Goal: Task Accomplishment & Management: Complete application form

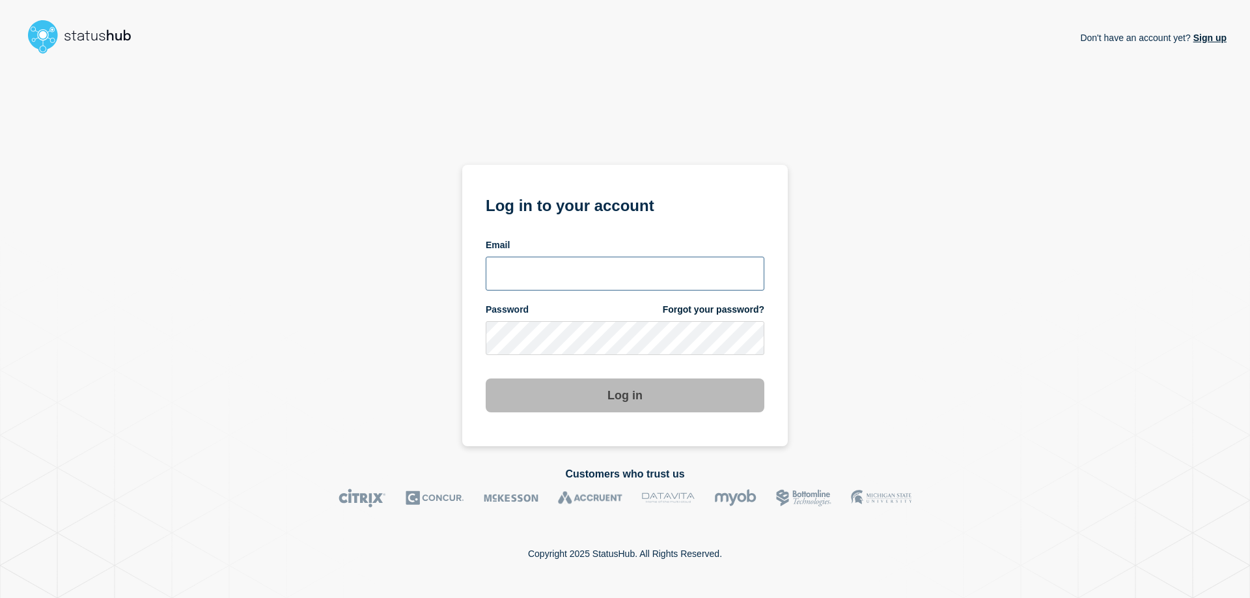
click at [576, 270] on input "email input" at bounding box center [625, 274] width 279 height 34
type input "[EMAIL_ADDRESS][DOMAIN_NAME]"
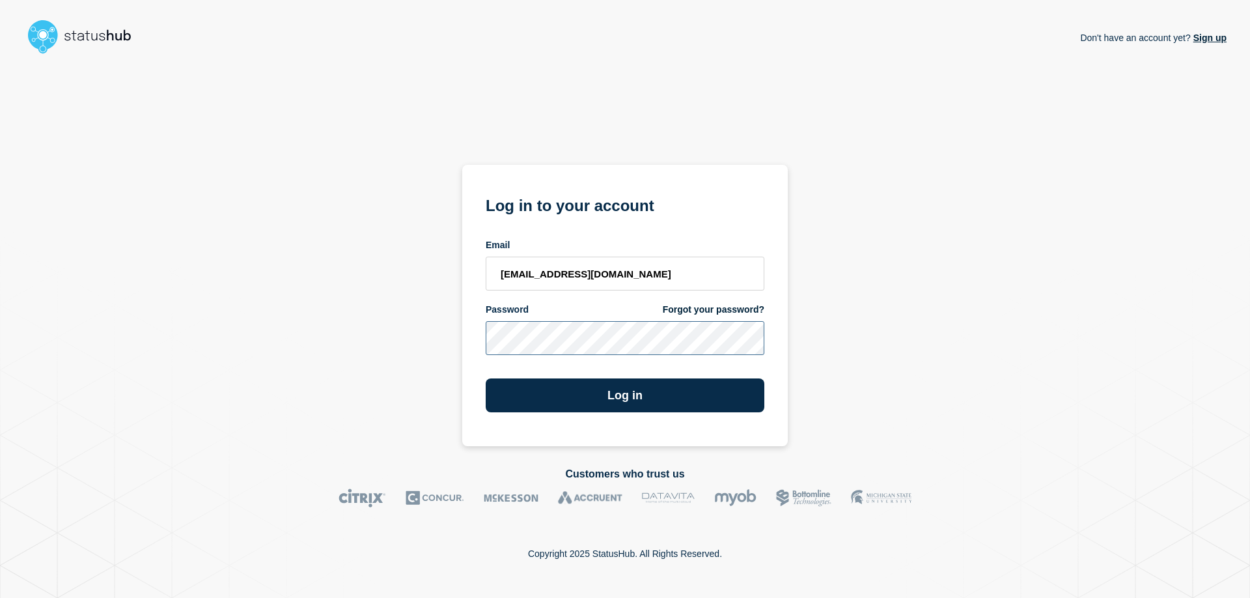
click at [486, 378] on button "Log in" at bounding box center [625, 395] width 279 height 34
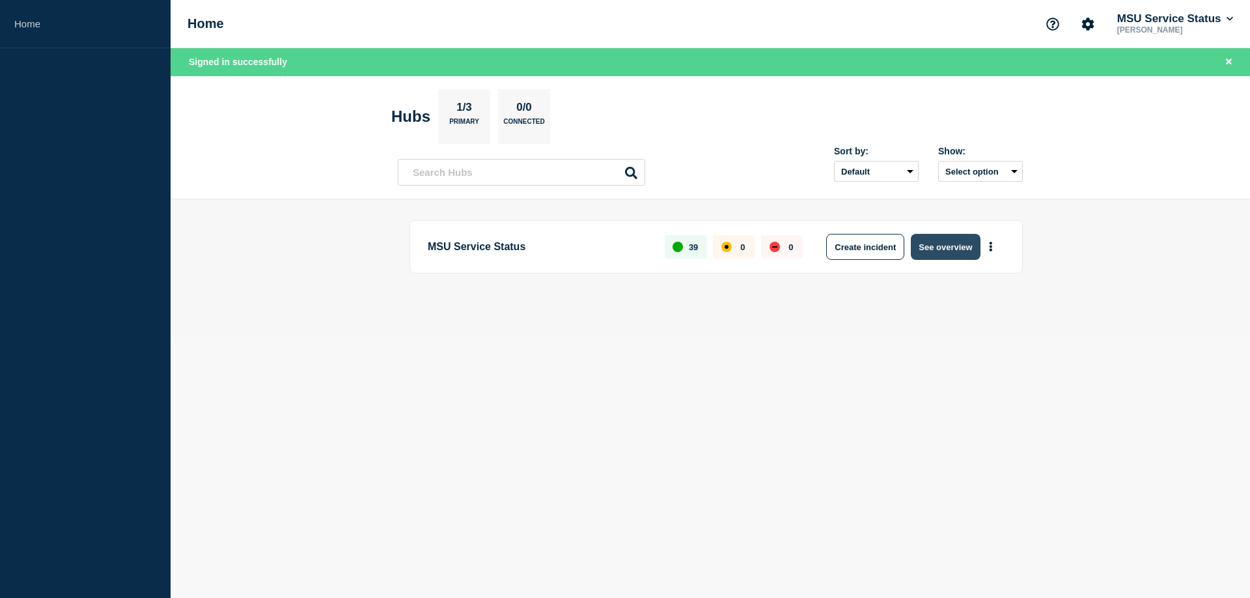
click at [939, 250] on button "See overview" at bounding box center [945, 247] width 69 height 26
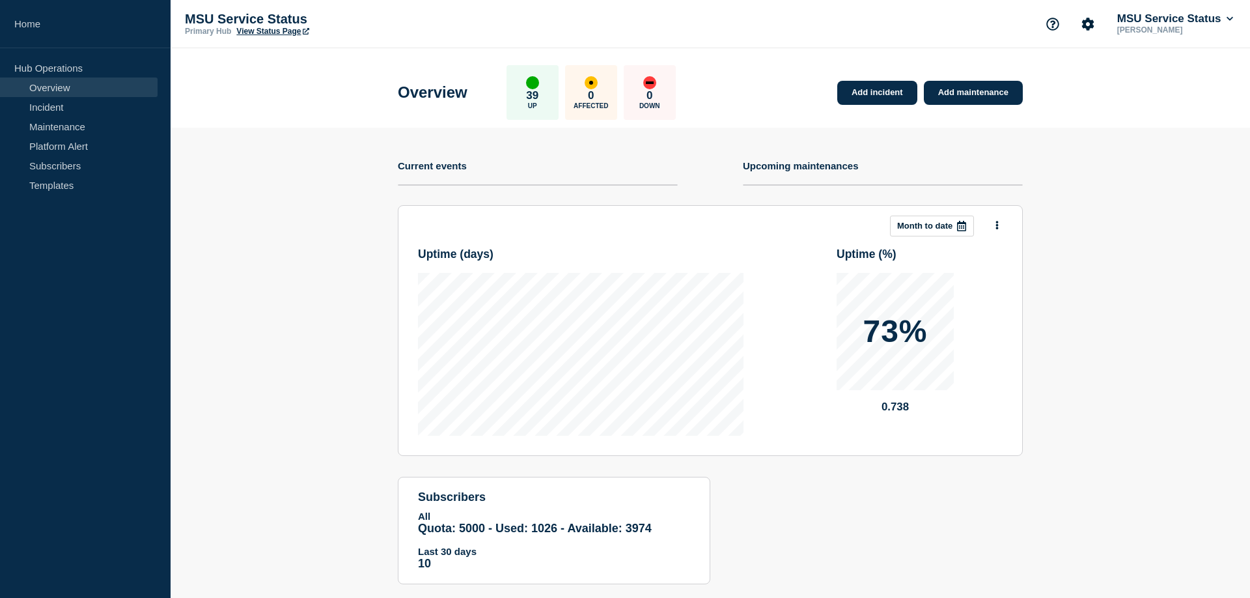
click at [994, 212] on section "This month Month to date Uptime ( days ) Uptime ( % ) 73% 0.738" at bounding box center [710, 330] width 625 height 251
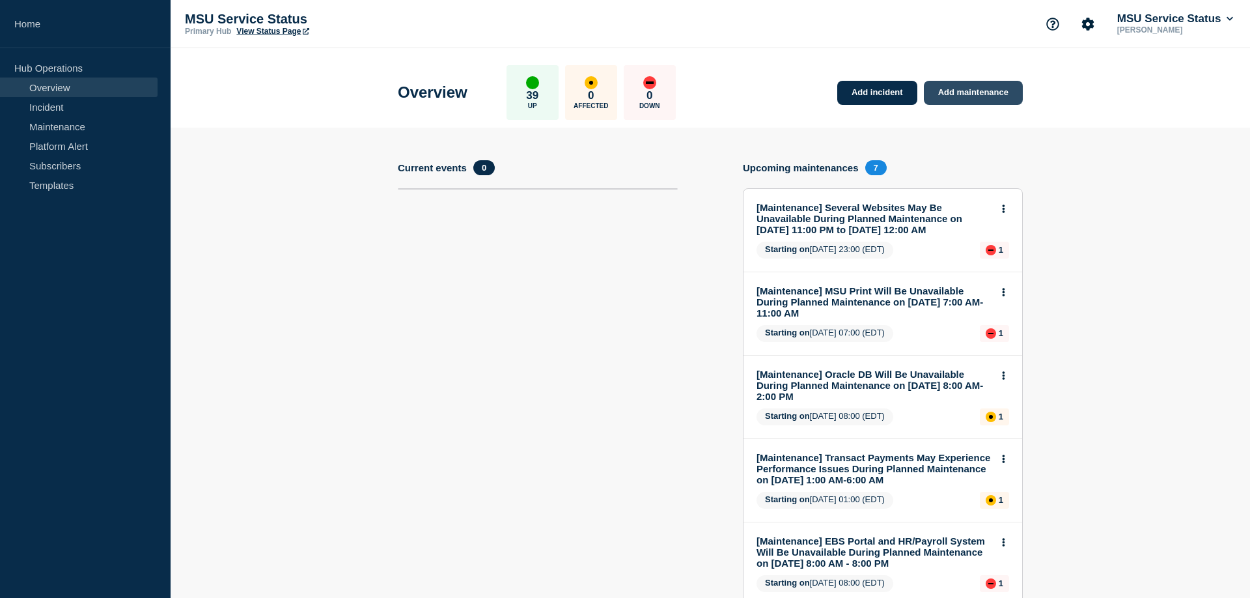
click at [971, 96] on link "Add maintenance" at bounding box center [973, 93] width 99 height 24
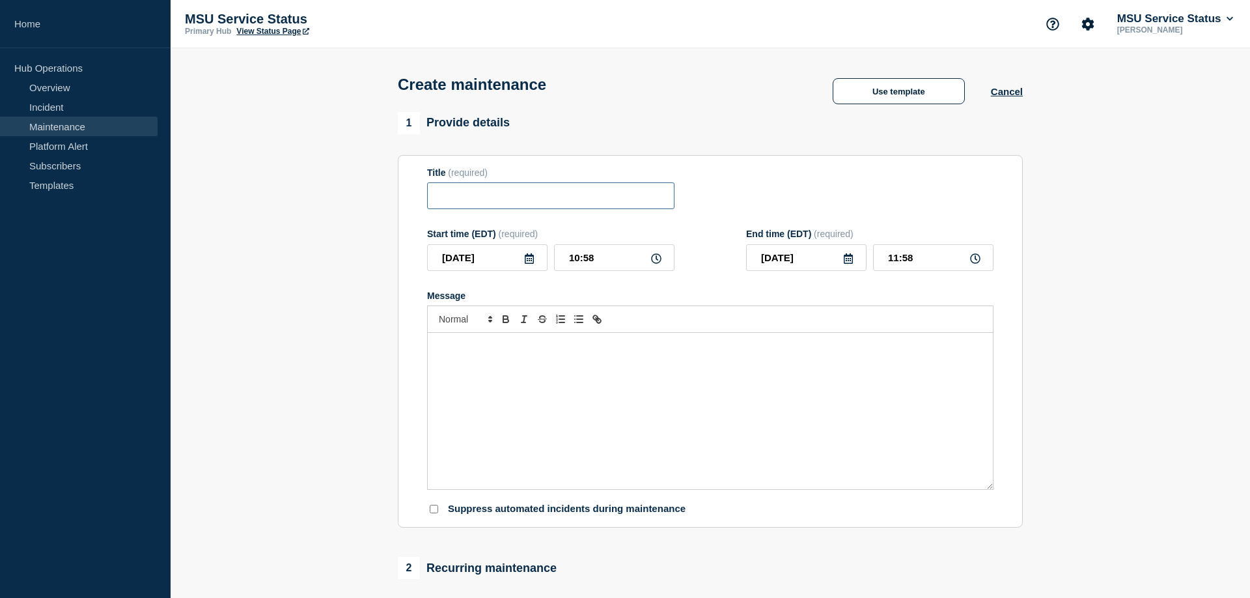
click at [490, 199] on input "Title" at bounding box center [550, 195] width 247 height 27
paste input "[Maintenance] Planon May Experience Performance Issues During Planned Maintenan…"
type input "[Maintenance] Planon May Experience Performance Issues During Planned Maintenan…"
click at [528, 264] on icon at bounding box center [529, 258] width 10 height 10
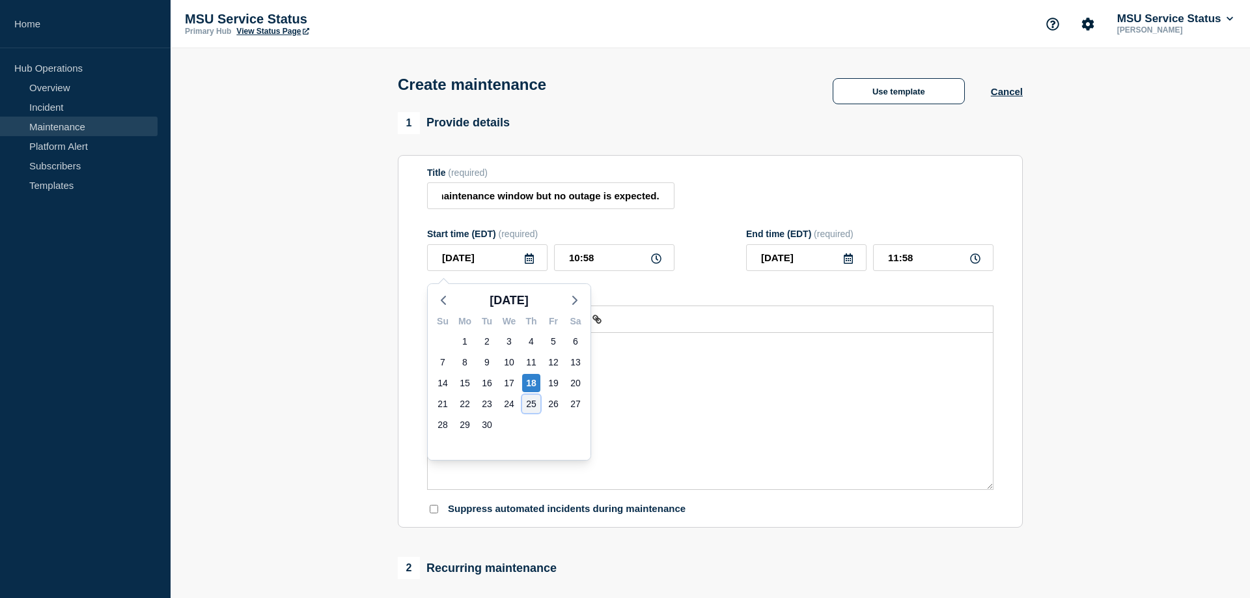
click at [533, 403] on div "25" at bounding box center [531, 404] width 18 height 18
type input "2025-09-25"
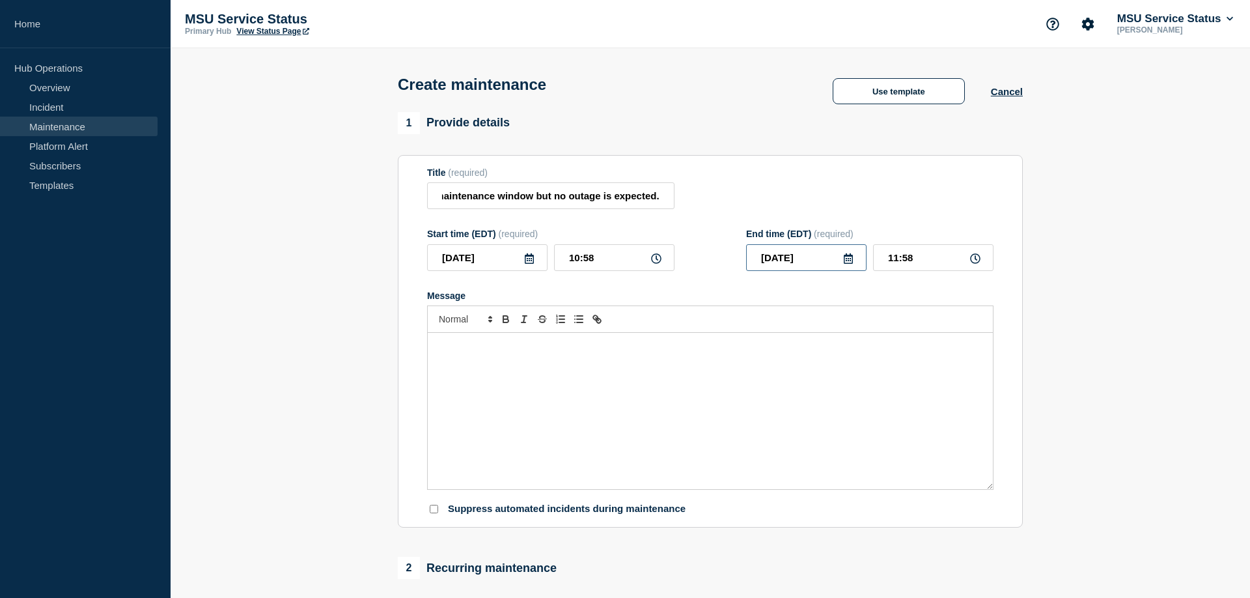
drag, startPoint x: 820, startPoint y: 264, endPoint x: 737, endPoint y: 260, distance: 82.8
click at [746, 260] on input "2025-09-25" at bounding box center [806, 257] width 120 height 27
type input "2000-__-__"
click at [854, 398] on div "25" at bounding box center [850, 404] width 18 height 18
click at [847, 262] on icon at bounding box center [848, 258] width 9 height 10
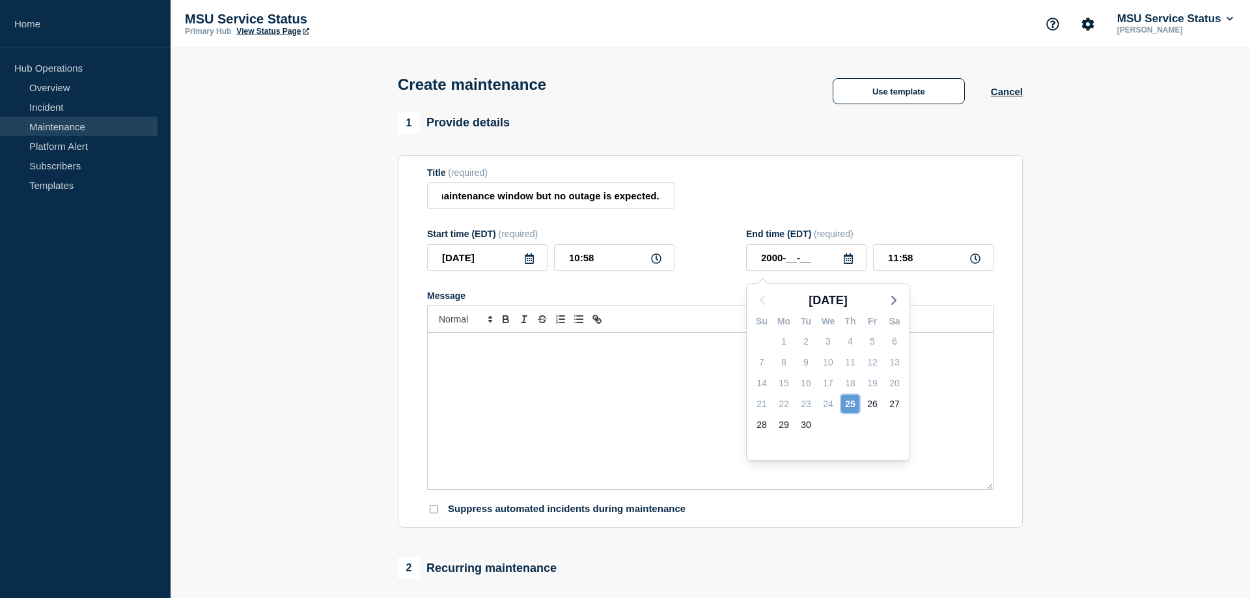
click at [848, 399] on div "25" at bounding box center [850, 404] width 18 height 18
click at [774, 261] on input "2000-__-__" at bounding box center [806, 257] width 120 height 27
drag, startPoint x: 818, startPoint y: 265, endPoint x: 728, endPoint y: 257, distance: 90.2
click at [746, 257] on input "2000-__-__" at bounding box center [806, 257] width 120 height 27
type input "____-__-__"
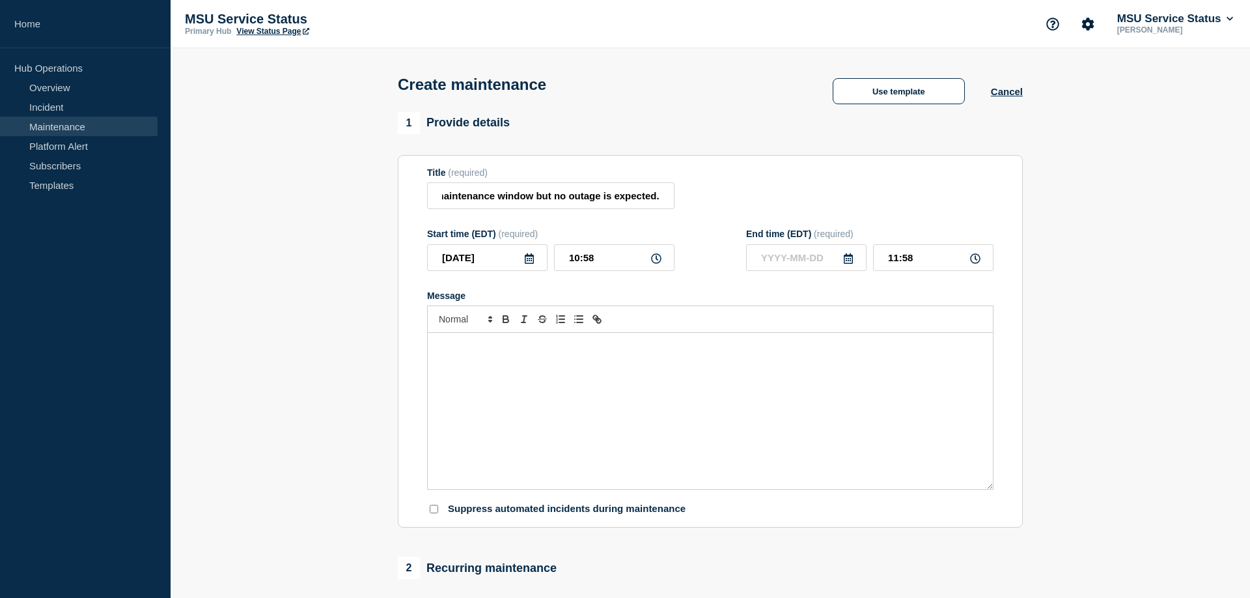
click at [845, 264] on icon at bounding box center [848, 258] width 10 height 10
click at [848, 404] on div "25" at bounding box center [850, 404] width 18 height 18
click at [848, 263] on icon at bounding box center [848, 258] width 9 height 10
click at [873, 402] on div "26" at bounding box center [872, 404] width 18 height 18
click at [846, 264] on icon at bounding box center [848, 258] width 9 height 10
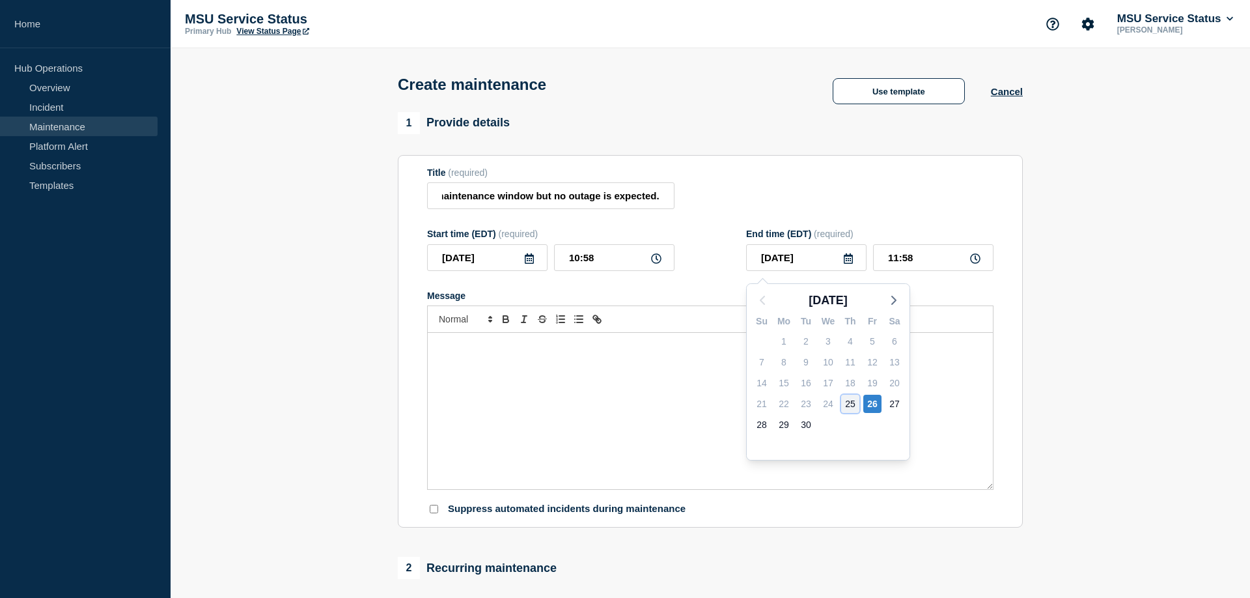
click at [847, 401] on div "25" at bounding box center [850, 404] width 18 height 18
type input "2025-09-25"
drag, startPoint x: 921, startPoint y: 264, endPoint x: 882, endPoint y: 260, distance: 39.9
click at [882, 260] on input "11:58" at bounding box center [933, 257] width 120 height 27
type input "22:00"
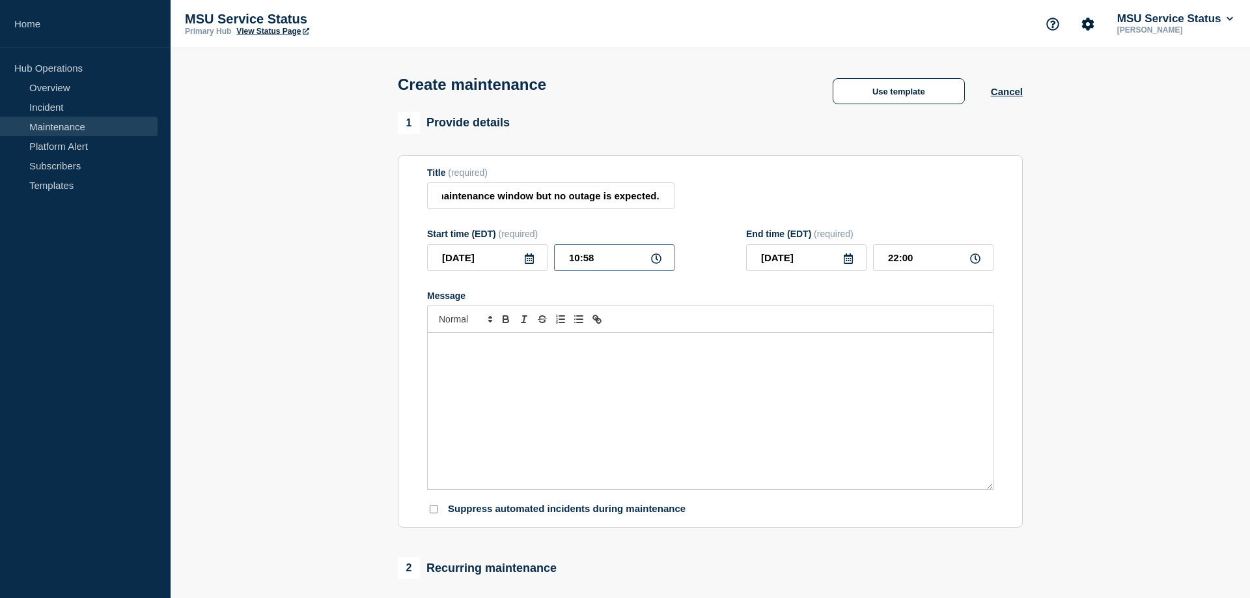
drag, startPoint x: 602, startPoint y: 262, endPoint x: 559, endPoint y: 269, distance: 43.6
click at [561, 262] on input "10:58" at bounding box center [614, 257] width 120 height 27
type input "18:00"
type input "2025-09-26"
type input "05:02"
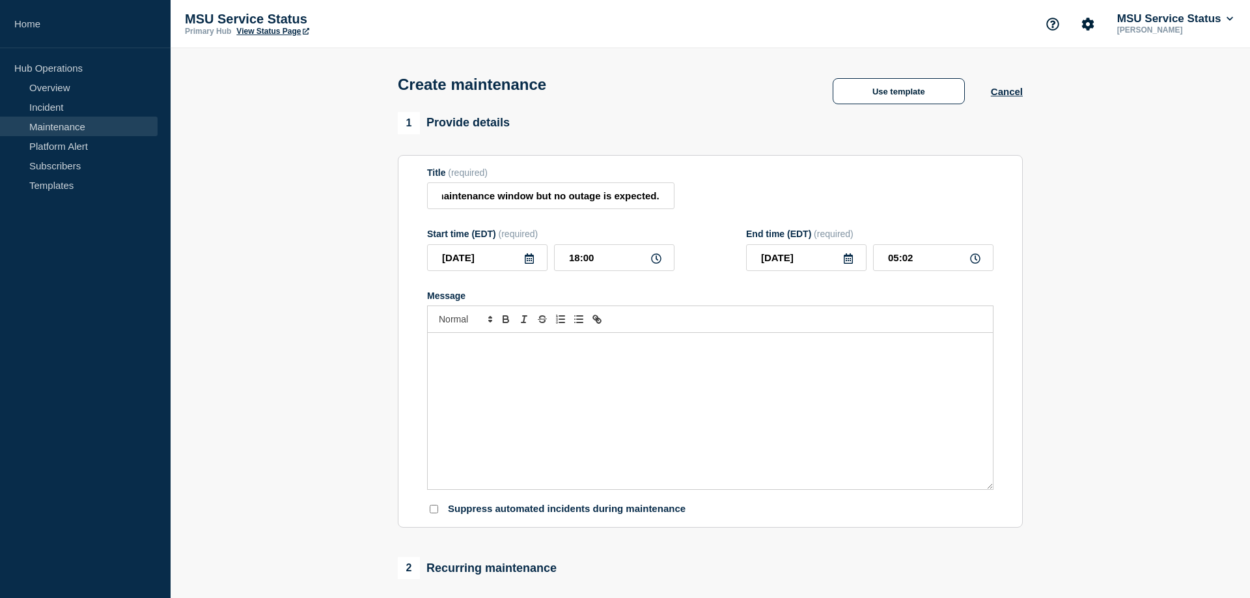
click at [494, 366] on div "Message" at bounding box center [710, 411] width 565 height 156
drag, startPoint x: 545, startPoint y: 201, endPoint x: 552, endPoint y: 207, distance: 8.8
click at [546, 201] on input "[Maintenance] Planon May Experience Performance Issues During Planned Maintenan…" at bounding box center [550, 195] width 247 height 27
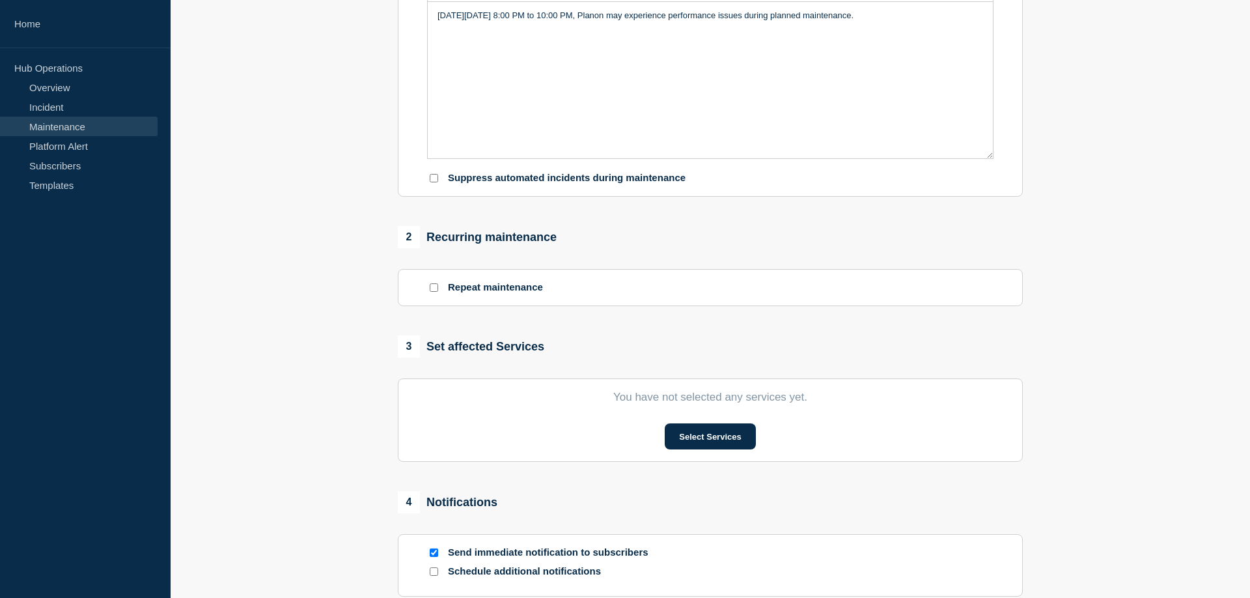
scroll to position [332, 0]
click at [850, 292] on div "Repeat maintenance" at bounding box center [710, 286] width 566 height 12
click at [709, 445] on button "Select Services" at bounding box center [710, 435] width 91 height 26
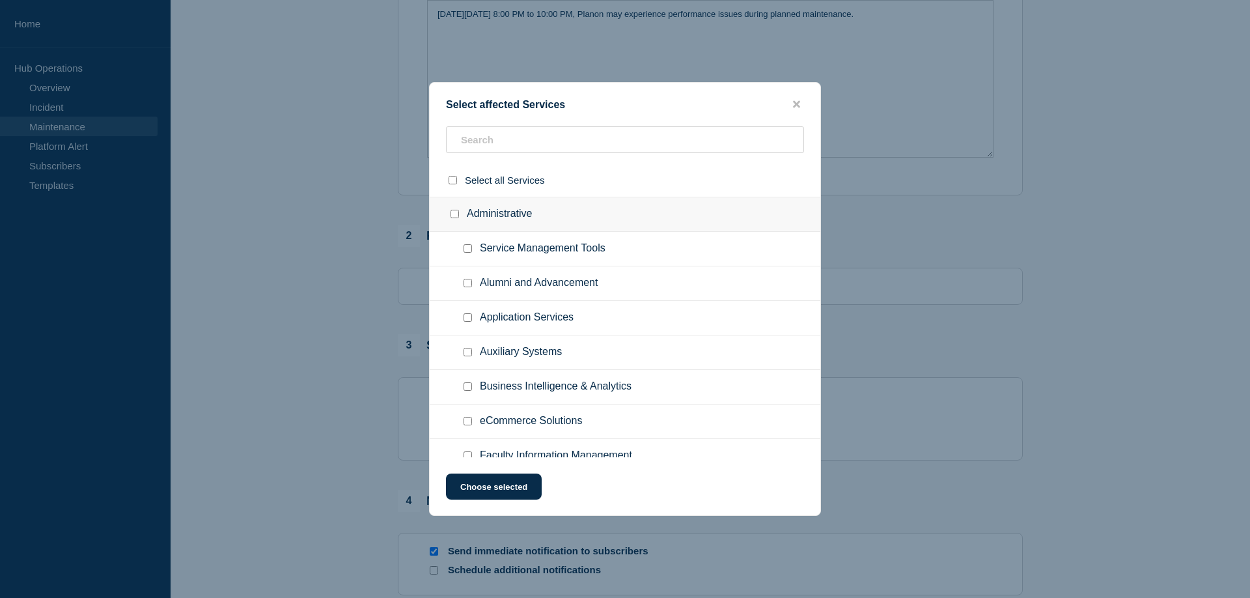
click at [465, 354] on input "Auxiliary Systems checkbox" at bounding box center [468, 352] width 8 height 8
checkbox input "true"
click at [453, 215] on input "Administrative checkbox" at bounding box center [455, 214] width 8 height 8
checkbox input "true"
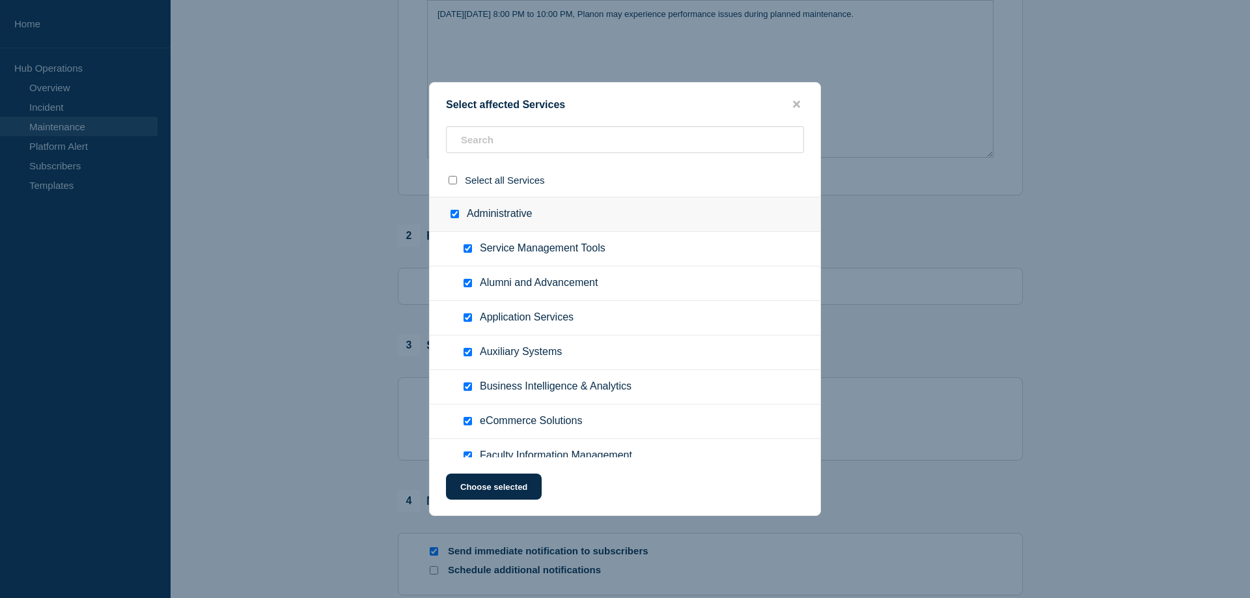
checkbox input "true"
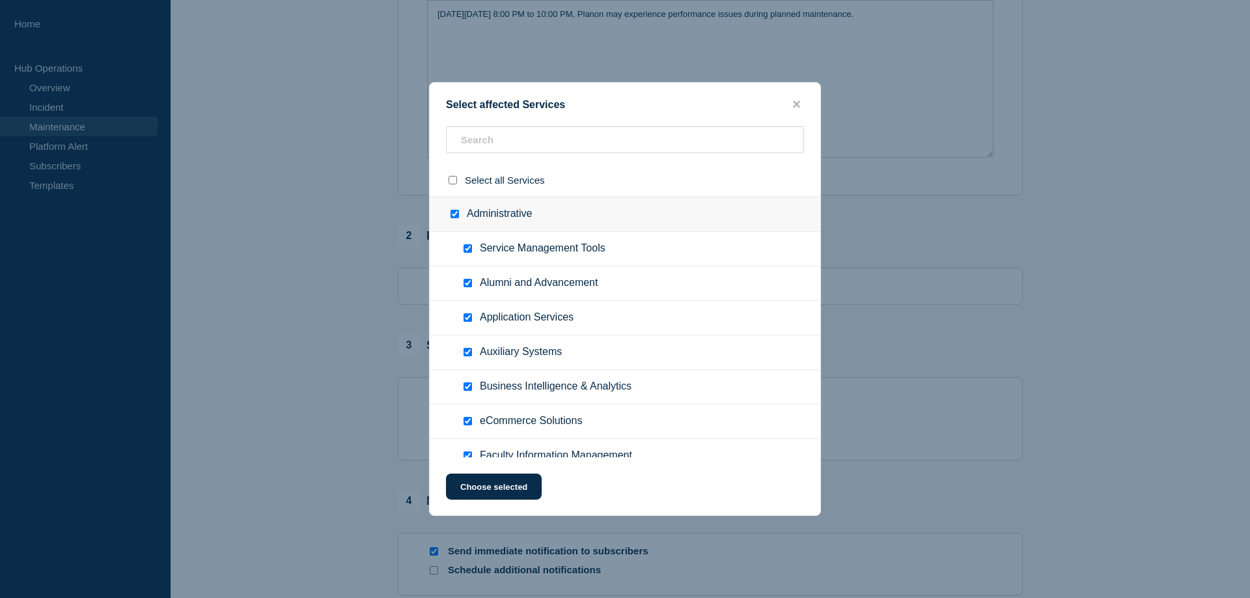
checkbox input "true"
drag, startPoint x: 470, startPoint y: 251, endPoint x: 448, endPoint y: 270, distance: 29.1
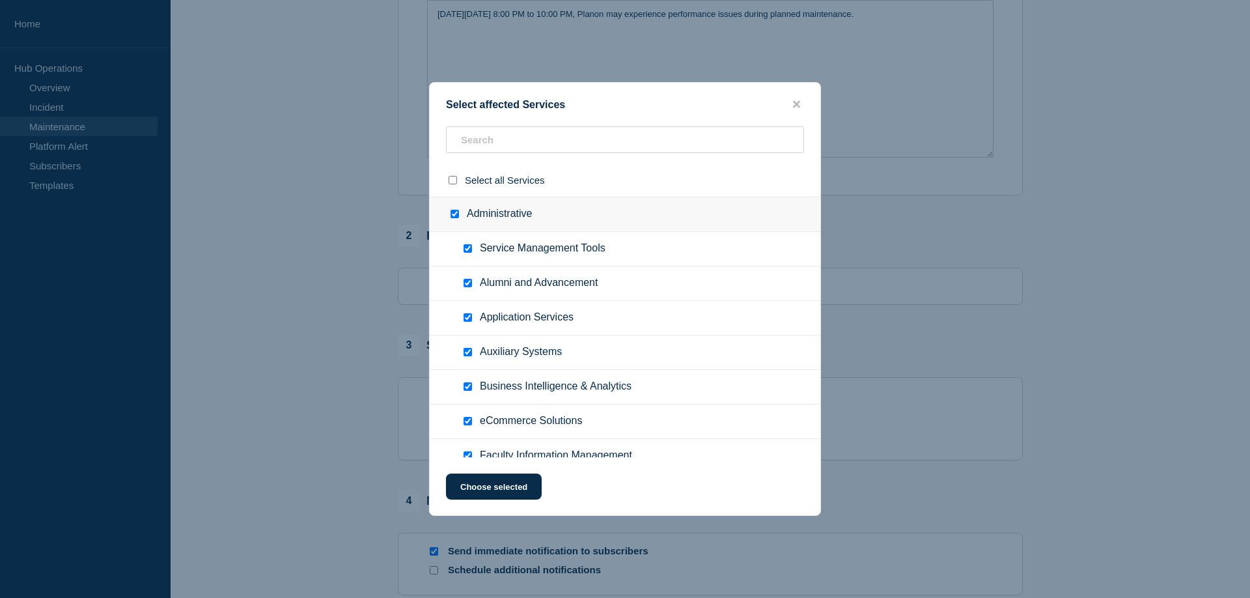
click at [471, 251] on input "Service Management Tools checkbox" at bounding box center [468, 248] width 8 height 8
checkbox input "false"
click at [466, 284] on input "Alumni and Advancement checkbox" at bounding box center [468, 283] width 8 height 8
checkbox input "false"
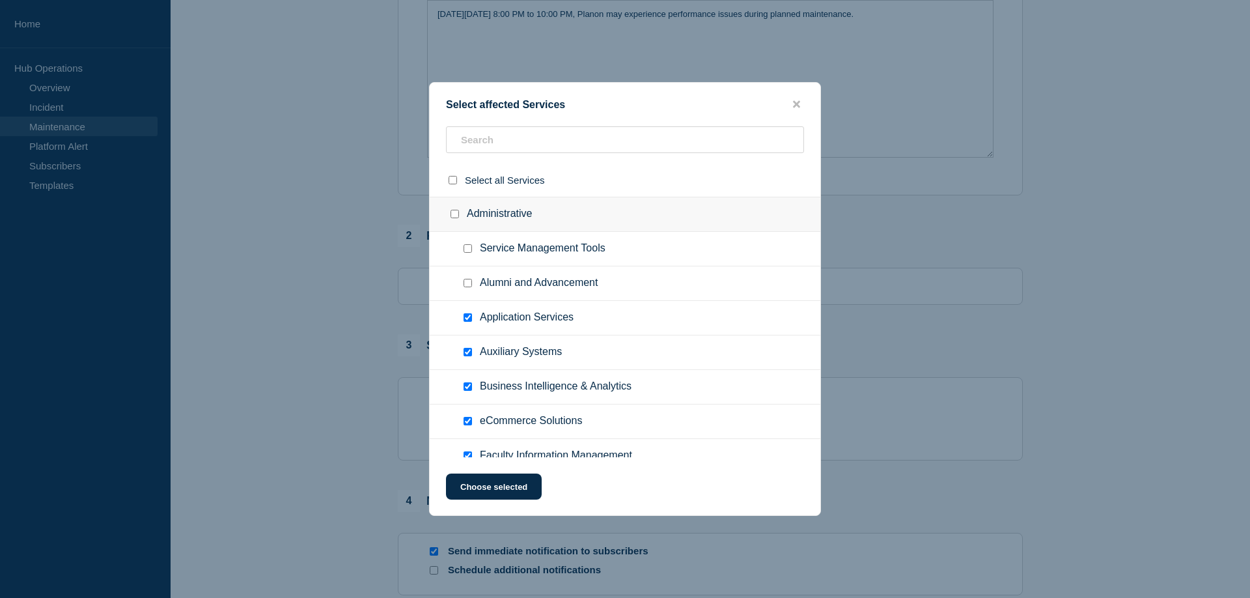
click at [465, 320] on input "Application Services checkbox" at bounding box center [468, 317] width 8 height 8
checkbox input "false"
click at [472, 391] on input "Business Intelligence & Analytics checkbox" at bounding box center [468, 386] width 8 height 8
checkbox input "false"
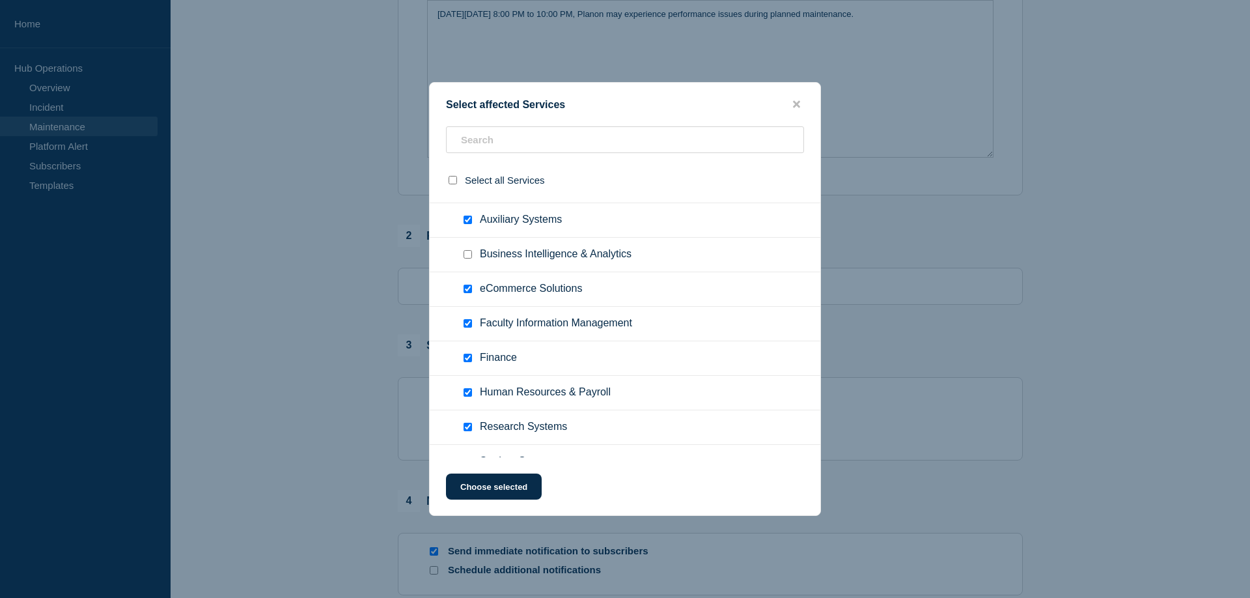
scroll to position [133, 0]
click at [469, 291] on input "eCommerce Solutions checkbox" at bounding box center [468, 288] width 8 height 8
checkbox input "false"
click at [469, 326] on input "Faculty Information Management checkbox" at bounding box center [468, 322] width 8 height 8
checkbox input "false"
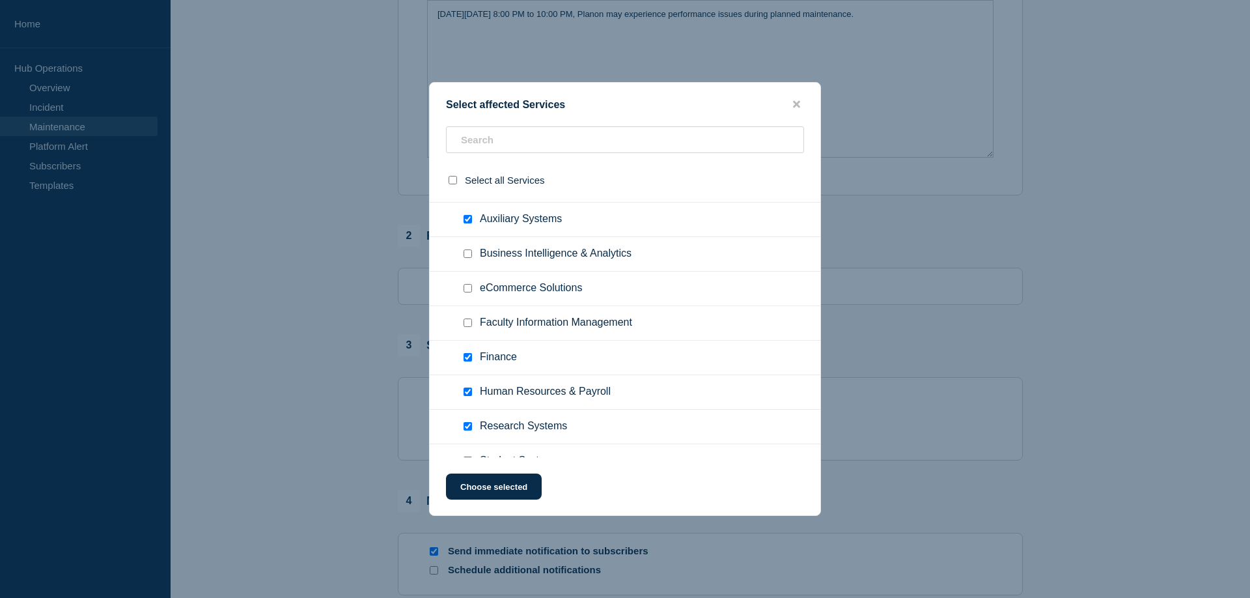
click at [469, 357] on input "Finance checkbox" at bounding box center [468, 357] width 8 height 8
checkbox input "false"
click at [469, 393] on input "Human Resources & Payroll checkbox" at bounding box center [468, 391] width 8 height 8
checkbox input "false"
click at [469, 428] on input "Research Systems checkbox" at bounding box center [468, 426] width 8 height 8
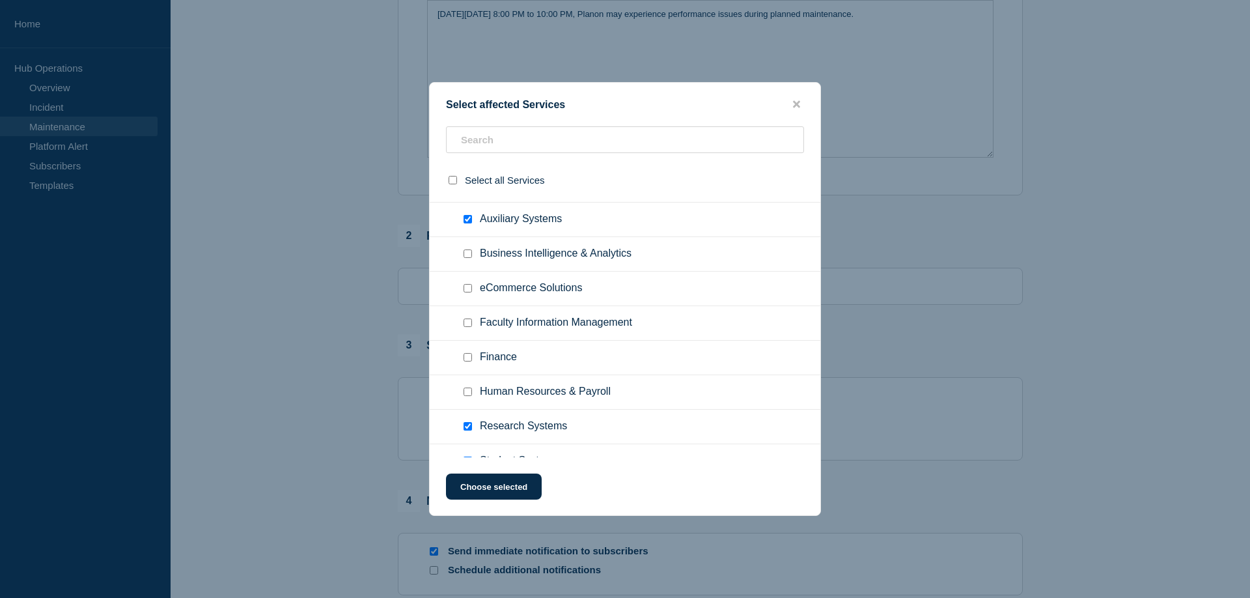
checkbox input "false"
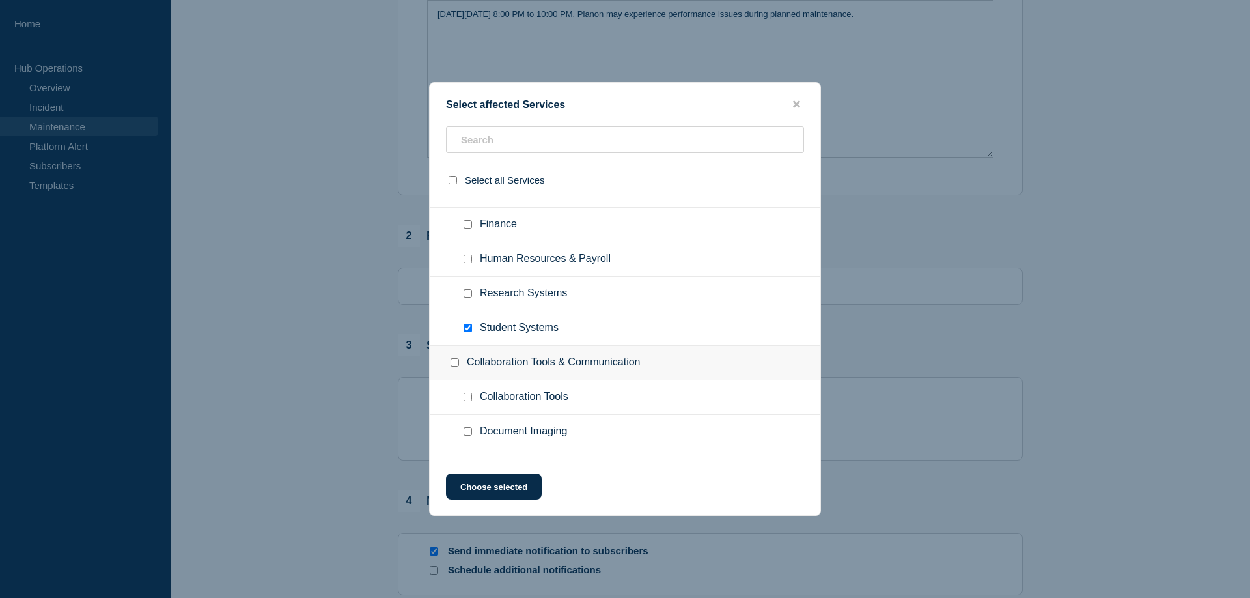
click at [467, 329] on input "Student Systems checkbox" at bounding box center [468, 328] width 8 height 8
checkbox input "false"
click at [477, 484] on button "Choose selected" at bounding box center [494, 486] width 96 height 26
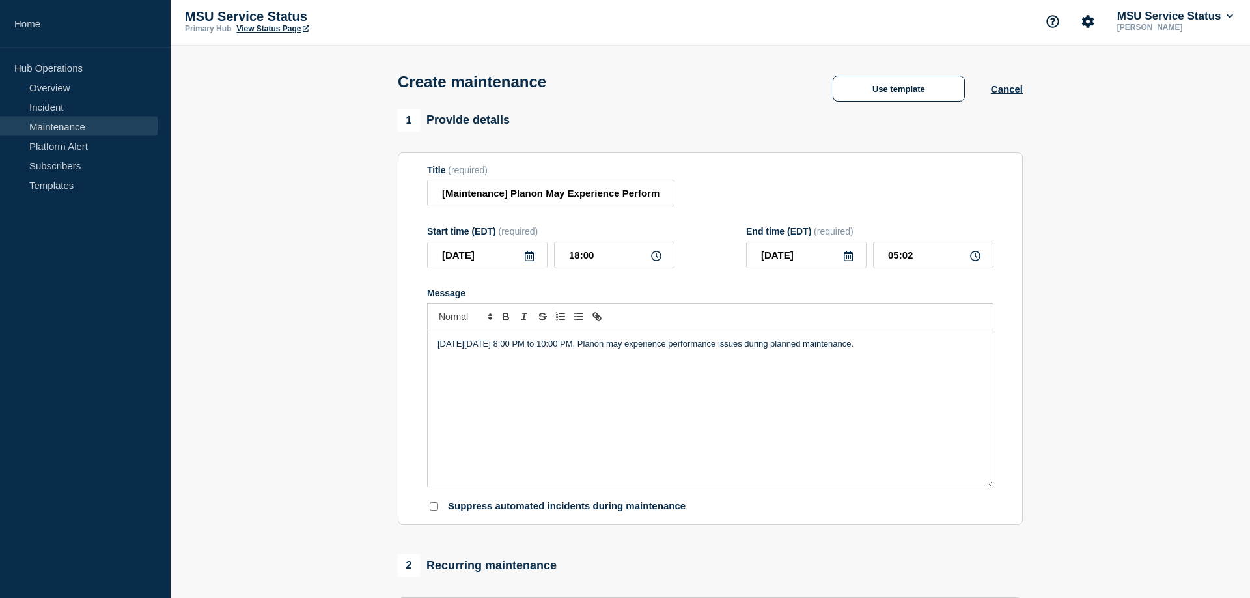
scroll to position [0, 0]
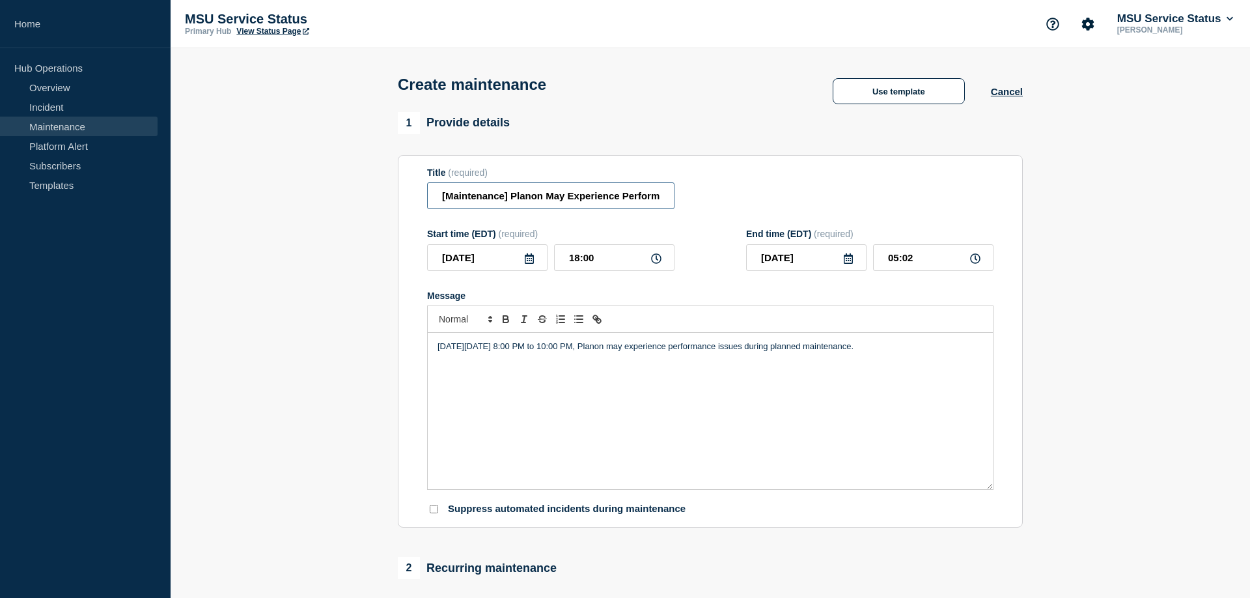
click at [609, 203] on input "[Maintenance] Planon May Experience Performance Issues During Planned Maintenan…" at bounding box center [550, 195] width 247 height 27
click at [850, 264] on icon at bounding box center [848, 258] width 9 height 10
click at [845, 406] on div "25" at bounding box center [850, 404] width 18 height 18
type input "2025-09-25"
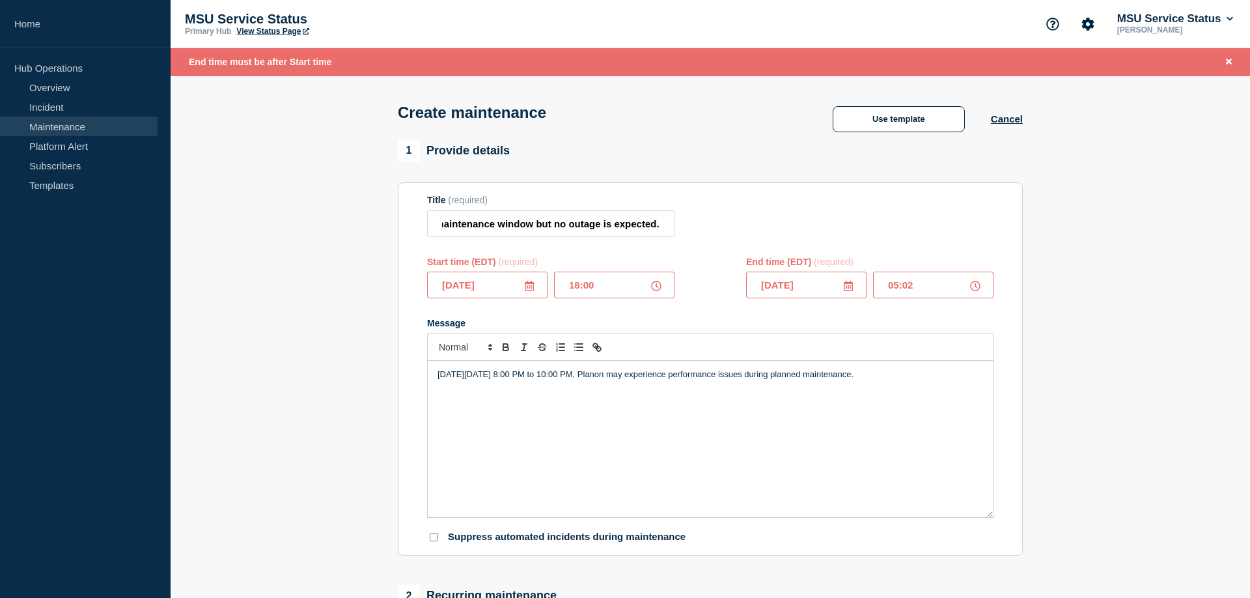
drag, startPoint x: 921, startPoint y: 289, endPoint x: 884, endPoint y: 289, distance: 37.8
click at [884, 289] on input "05:02" at bounding box center [933, 285] width 120 height 27
type input "20:00"
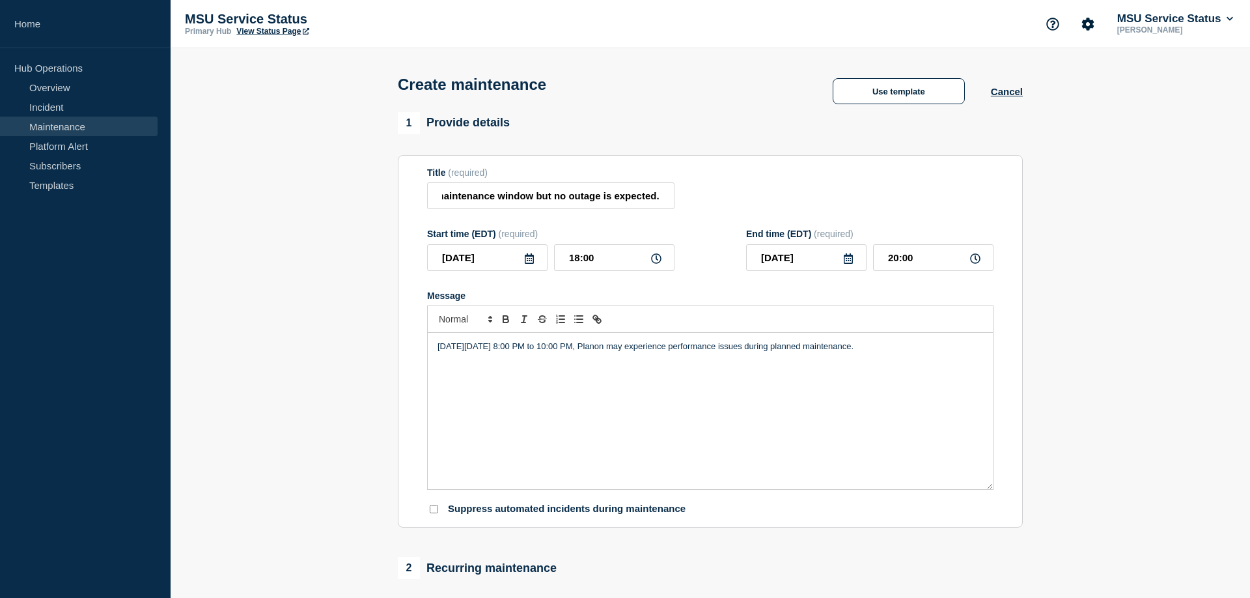
click at [639, 411] on div "On Thursday, September 25, 2025 from 8:00 PM to 10:00 PM, Planon may experience…" at bounding box center [710, 411] width 565 height 156
drag, startPoint x: 611, startPoint y: 264, endPoint x: 574, endPoint y: 262, distance: 37.2
click at [574, 262] on input "18:00" at bounding box center [614, 257] width 120 height 27
type input "20:00"
type input "22:00"
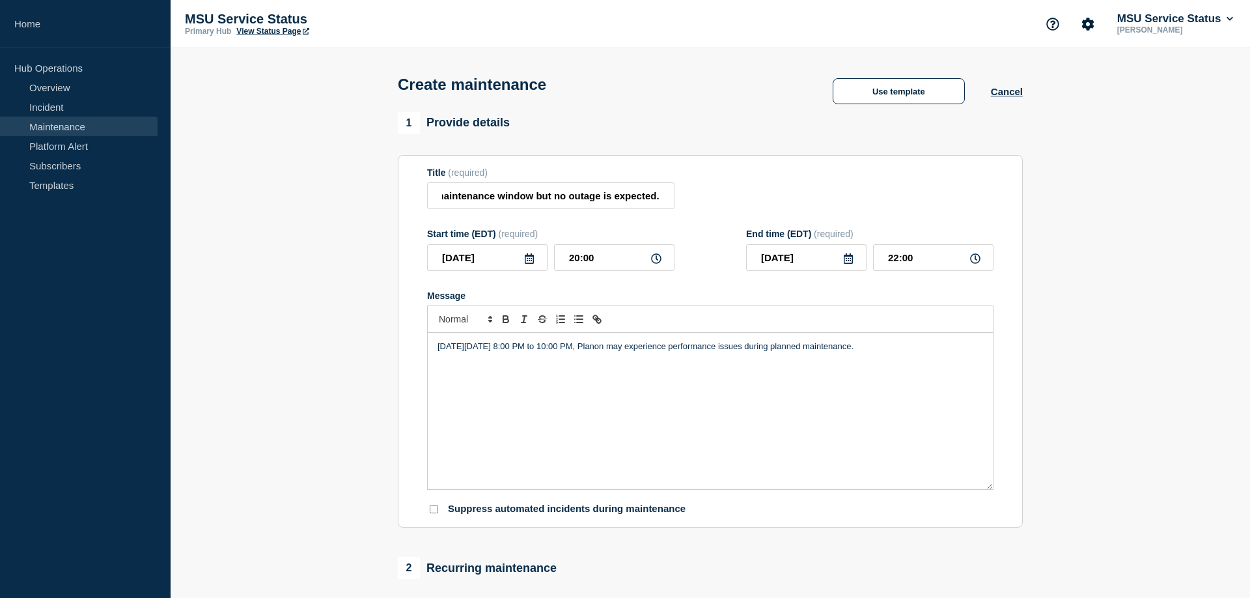
click at [782, 397] on div "On Thursday, September 25, 2025 from 8:00 PM to 10:00 PM, Planon may experience…" at bounding box center [710, 411] width 565 height 156
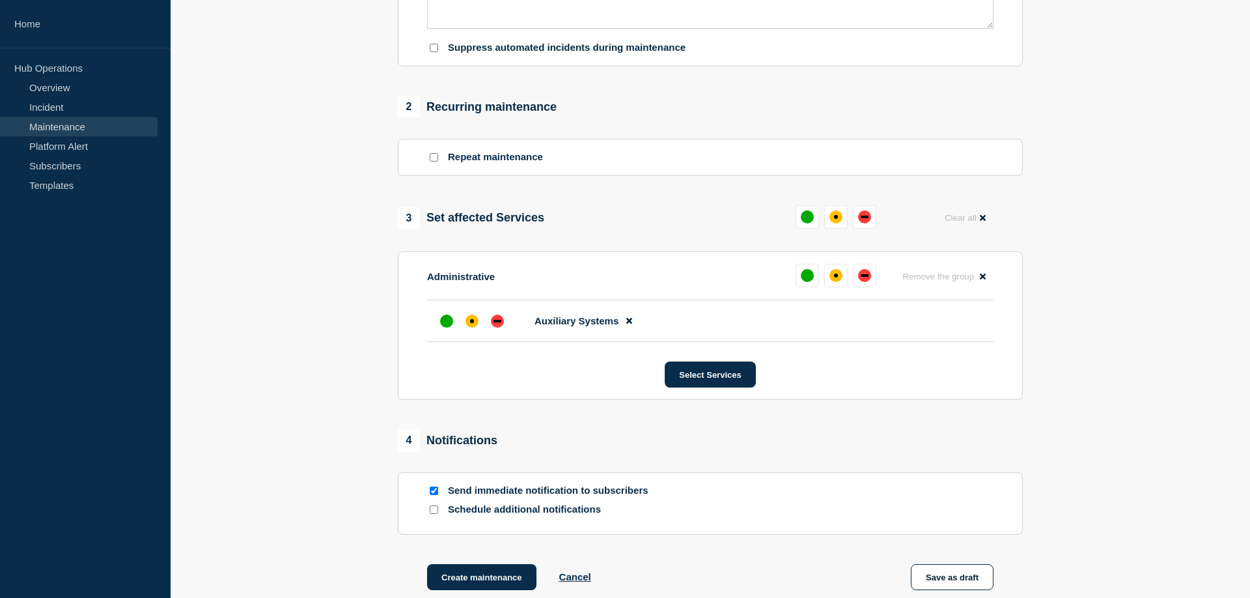
scroll to position [598, 0]
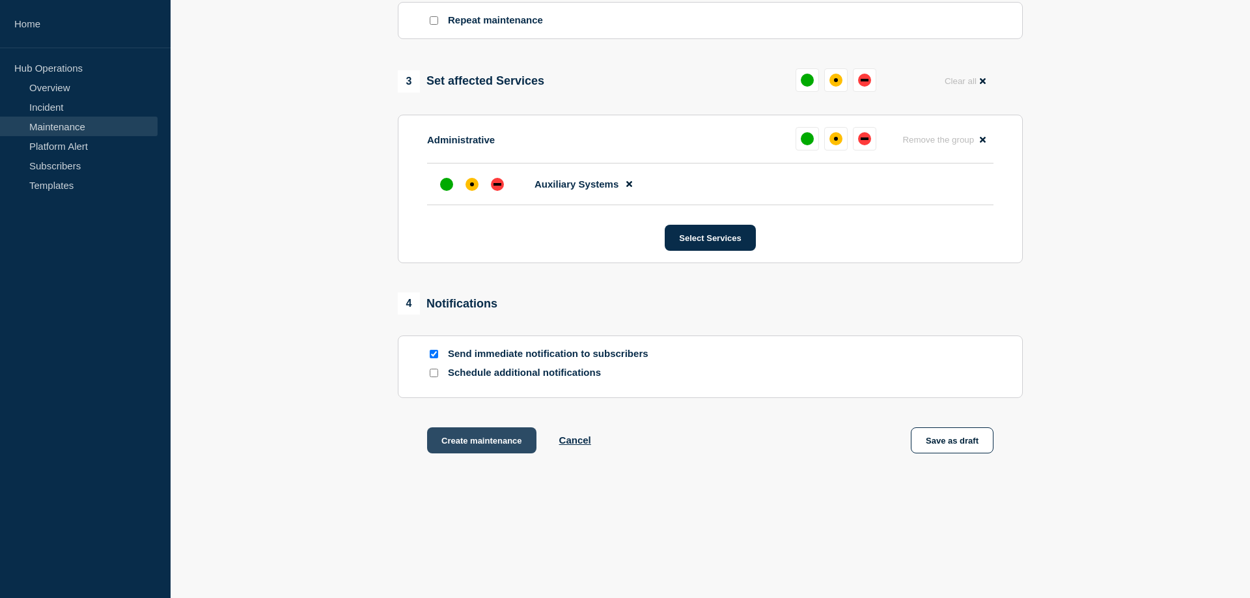
click at [491, 453] on button "Create maintenance" at bounding box center [481, 440] width 109 height 26
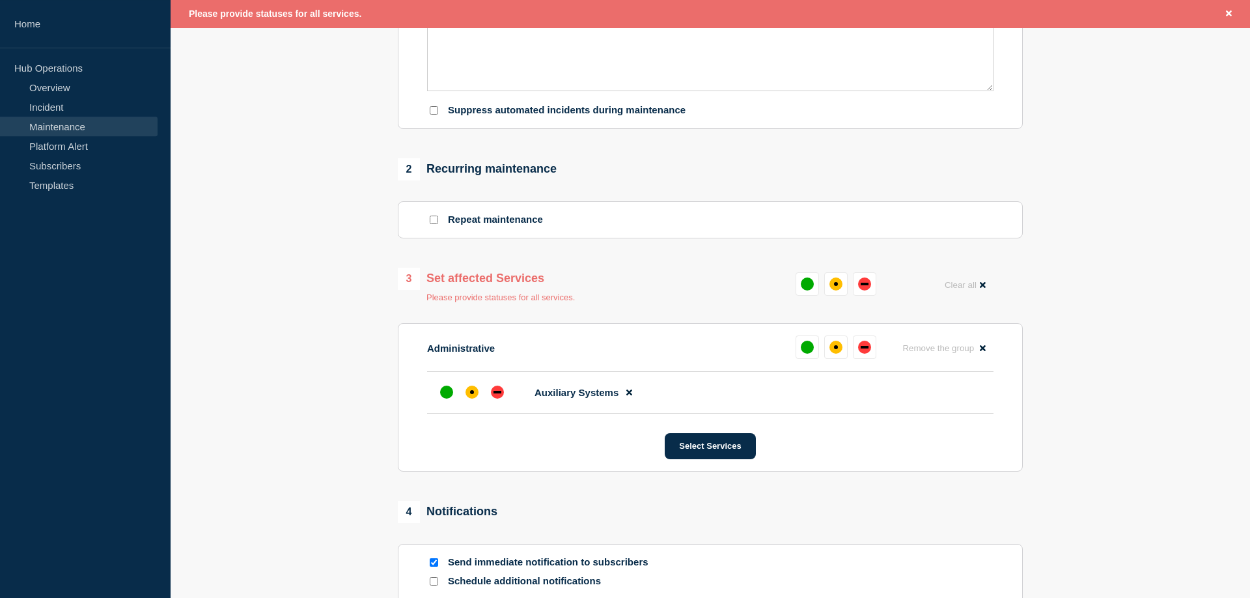
scroll to position [426, 0]
click at [834, 291] on div "affected" at bounding box center [836, 284] width 13 height 13
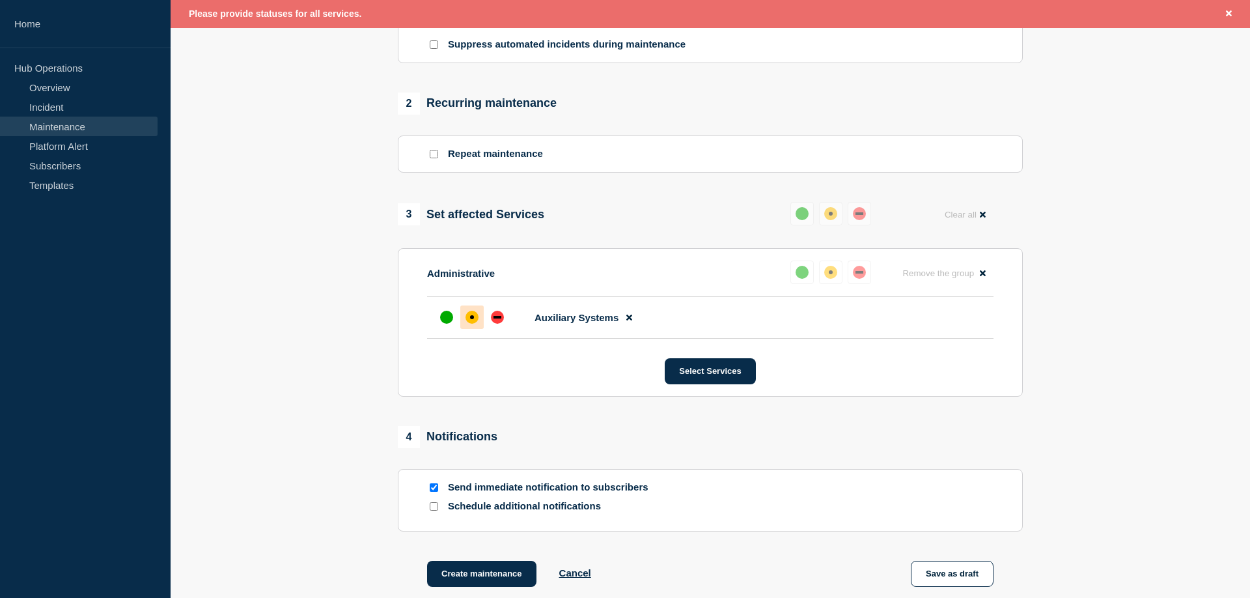
scroll to position [559, 0]
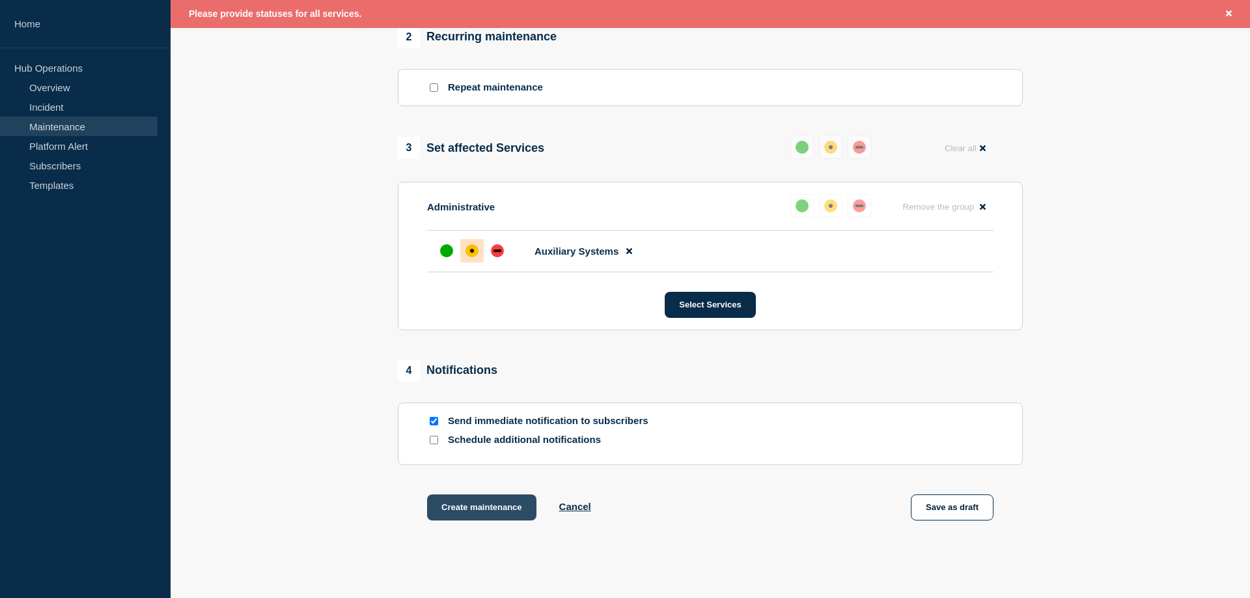
click at [458, 519] on button "Create maintenance" at bounding box center [481, 507] width 109 height 26
